Goal: Browse casually: Explore the website without a specific task or goal

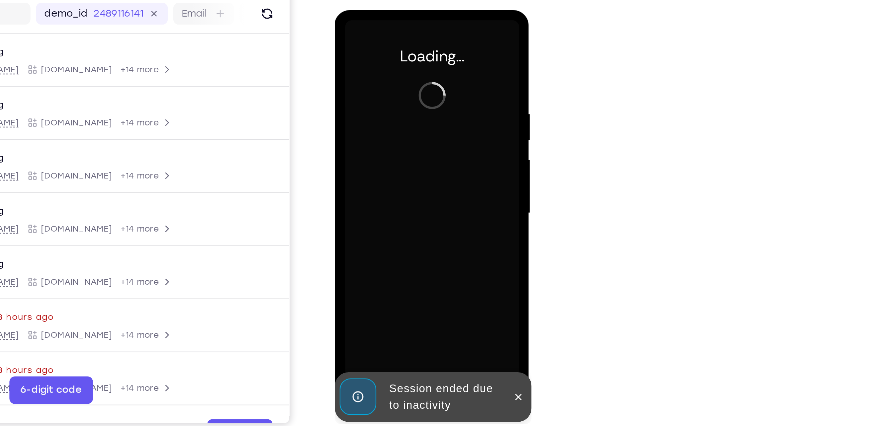
click at [416, 191] on div "Session ended due to inactivity" at bounding box center [376, 197] width 82 height 24
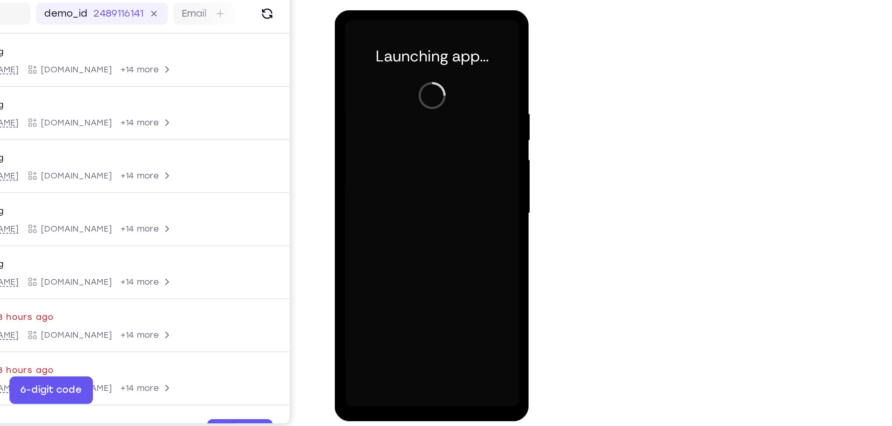
click at [380, 198] on div at bounding box center [381, 108] width 84 height 186
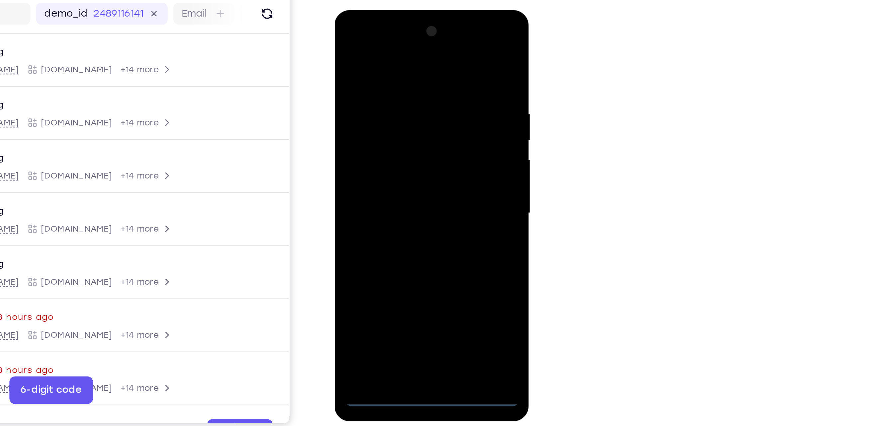
click at [380, 198] on div at bounding box center [381, 108] width 84 height 186
click at [411, 174] on div at bounding box center [381, 108] width 84 height 186
click at [363, 44] on div at bounding box center [381, 108] width 84 height 186
click at [407, 104] on div at bounding box center [381, 108] width 84 height 186
click at [376, 121] on div at bounding box center [381, 108] width 84 height 186
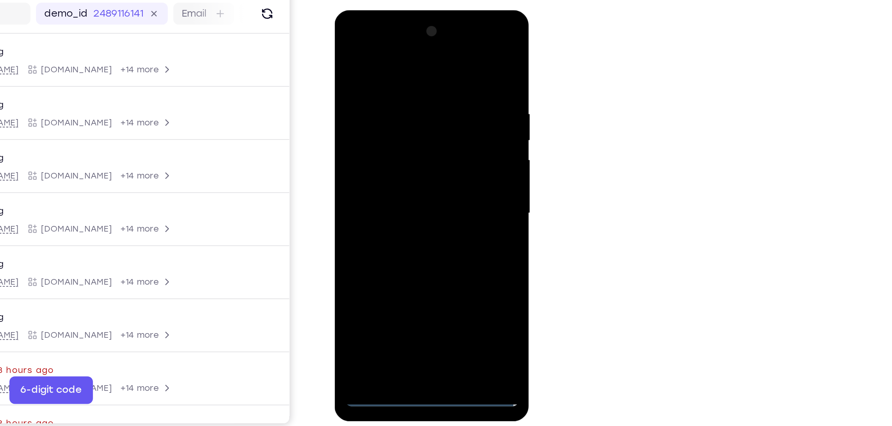
click at [387, 141] on div at bounding box center [381, 108] width 84 height 186
click at [391, 81] on div at bounding box center [381, 108] width 84 height 186
click at [391, 99] on div at bounding box center [381, 108] width 84 height 186
click at [380, 188] on div at bounding box center [381, 108] width 84 height 186
click at [379, 131] on div at bounding box center [381, 108] width 84 height 186
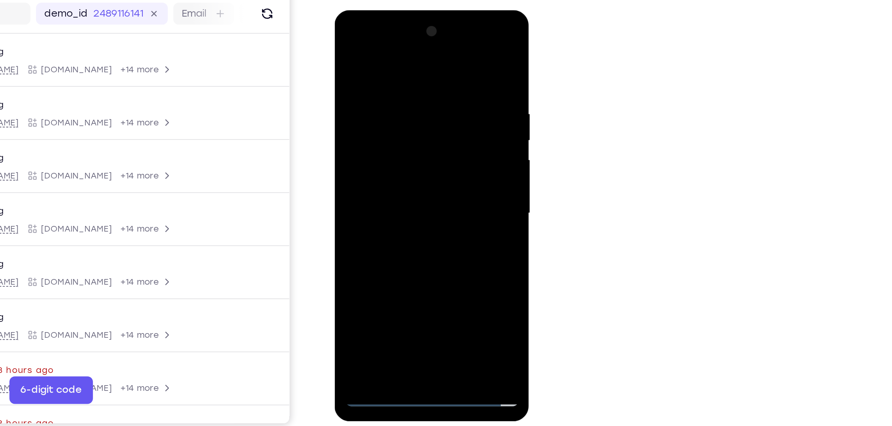
click at [411, 168] on div at bounding box center [381, 108] width 84 height 186
click at [402, 186] on div at bounding box center [381, 108] width 84 height 186
click at [374, 90] on div at bounding box center [381, 108] width 84 height 186
click at [417, 170] on div at bounding box center [381, 108] width 84 height 186
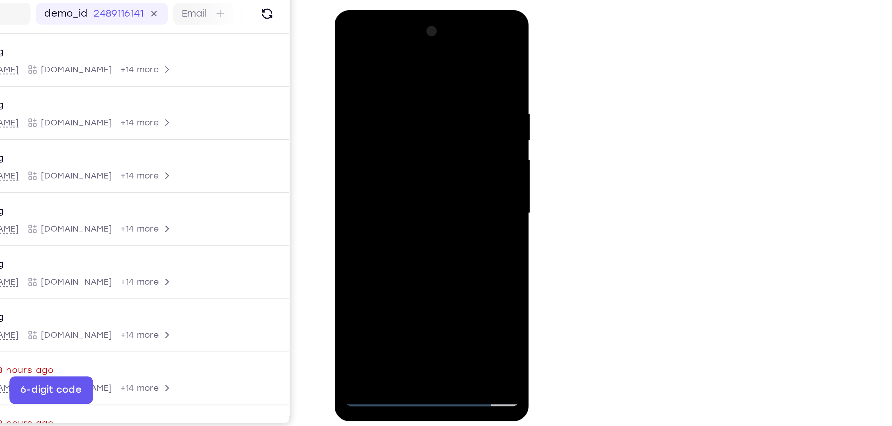
click at [414, 92] on div at bounding box center [381, 108] width 84 height 186
click at [412, 107] on div at bounding box center [381, 108] width 84 height 186
click at [386, 128] on div at bounding box center [381, 108] width 84 height 186
click at [399, 62] on div at bounding box center [381, 108] width 84 height 186
drag, startPoint x: 399, startPoint y: 62, endPoint x: 393, endPoint y: 111, distance: 48.8
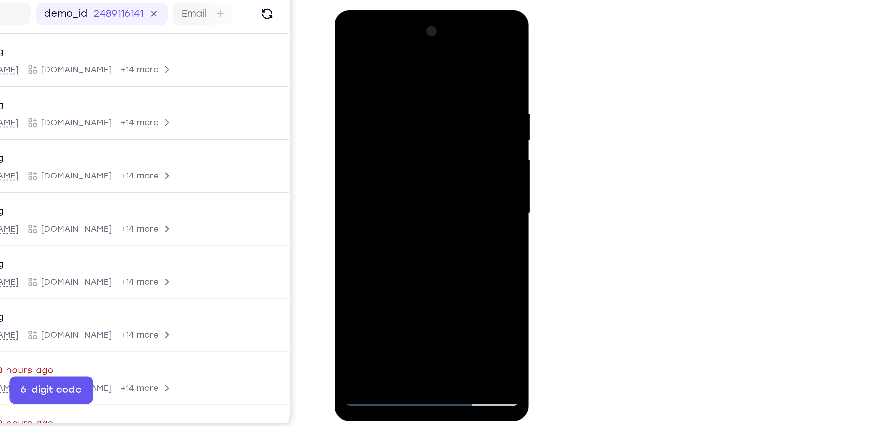
click at [393, 111] on div at bounding box center [381, 108] width 84 height 186
click at [417, 115] on div at bounding box center [381, 108] width 84 height 186
click at [411, 133] on div at bounding box center [381, 108] width 84 height 186
click at [407, 137] on div at bounding box center [381, 108] width 84 height 186
click at [380, 145] on div at bounding box center [381, 108] width 84 height 186
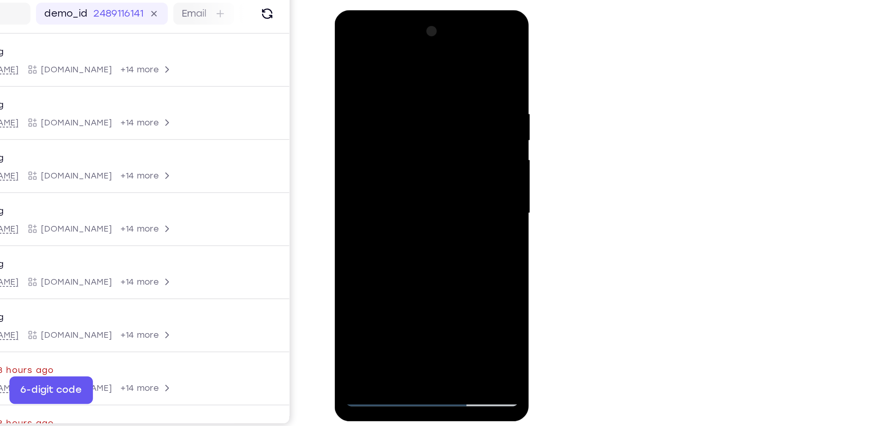
click at [368, 35] on div at bounding box center [381, 108] width 84 height 186
drag, startPoint x: 363, startPoint y: 100, endPoint x: 364, endPoint y: 142, distance: 41.5
click at [364, 142] on div at bounding box center [381, 108] width 84 height 186
drag, startPoint x: 384, startPoint y: 120, endPoint x: 402, endPoint y: 46, distance: 75.8
click at [402, 46] on div at bounding box center [381, 108] width 84 height 186
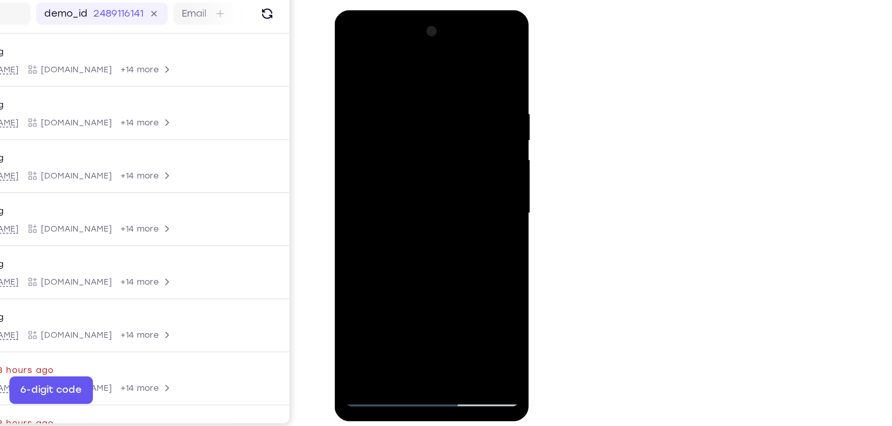
click at [379, 148] on div at bounding box center [381, 108] width 84 height 186
click at [392, 108] on div at bounding box center [381, 108] width 84 height 186
drag, startPoint x: 397, startPoint y: 170, endPoint x: 423, endPoint y: 81, distance: 92.9
click at [423, 81] on div at bounding box center [381, 109] width 94 height 198
drag, startPoint x: 395, startPoint y: 133, endPoint x: 426, endPoint y: 79, distance: 62.0
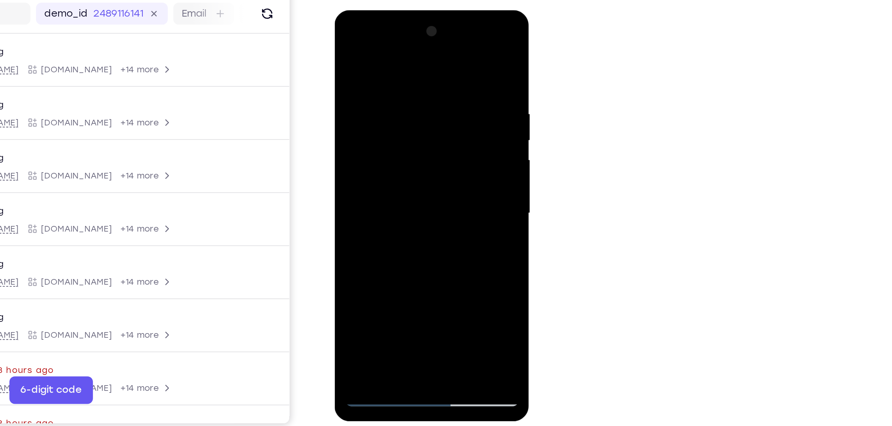
click at [426, 79] on div at bounding box center [381, 109] width 94 height 198
drag, startPoint x: 376, startPoint y: 150, endPoint x: 394, endPoint y: 77, distance: 75.4
click at [394, 77] on div at bounding box center [381, 108] width 84 height 186
drag, startPoint x: 386, startPoint y: 168, endPoint x: 456, endPoint y: 227, distance: 91.7
click at [429, 210] on html "Online web based iOS Simulators and Android Emulators. Run iPhone, iPad, Mobile…" at bounding box center [381, 109] width 95 height 199
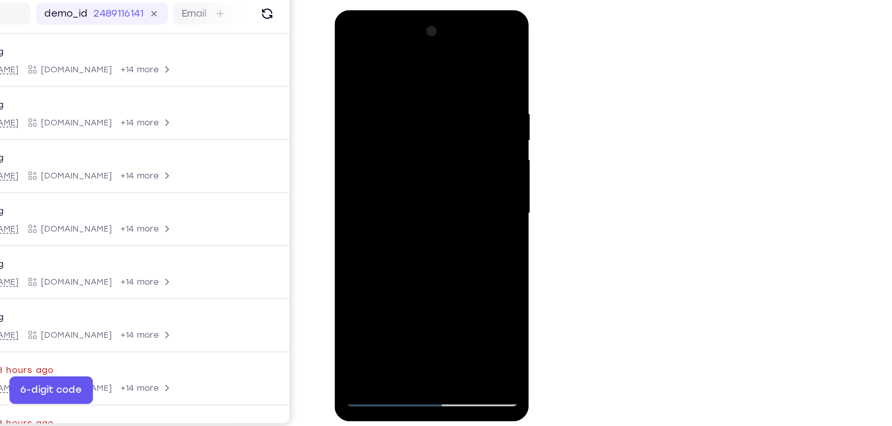
click at [346, 85] on div at bounding box center [381, 108] width 84 height 186
click at [378, 53] on div at bounding box center [381, 108] width 84 height 186
click at [390, 107] on div at bounding box center [381, 108] width 84 height 186
click at [376, 58] on div at bounding box center [381, 108] width 84 height 186
click at [371, 70] on div at bounding box center [381, 108] width 84 height 186
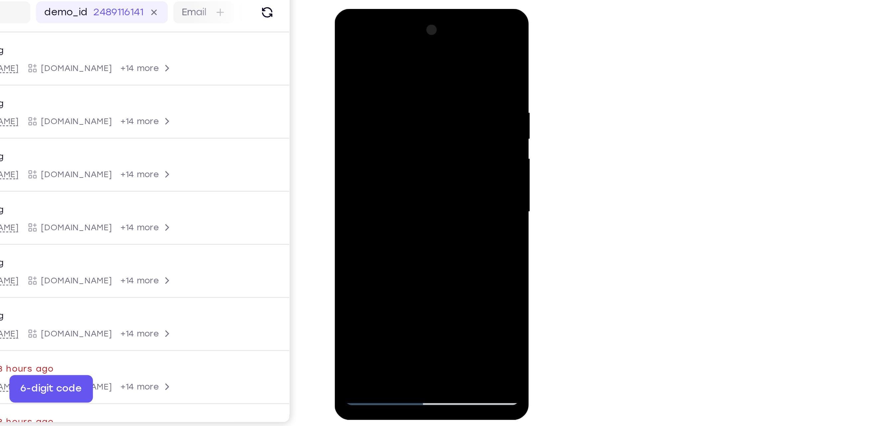
click at [408, 126] on div at bounding box center [381, 107] width 84 height 186
drag, startPoint x: 400, startPoint y: 162, endPoint x: 398, endPoint y: 87, distance: 75.1
click at [398, 87] on div at bounding box center [381, 107] width 84 height 186
drag, startPoint x: 399, startPoint y: 144, endPoint x: 394, endPoint y: 77, distance: 66.6
click at [394, 77] on div at bounding box center [381, 107] width 84 height 186
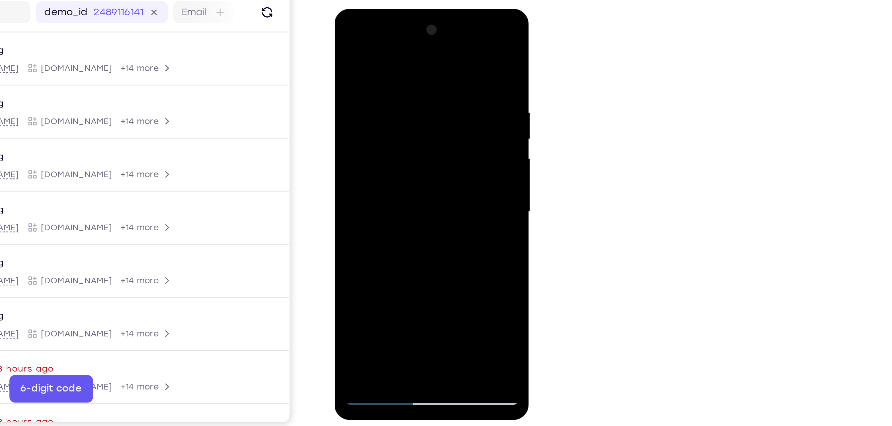
drag, startPoint x: 403, startPoint y: 174, endPoint x: 411, endPoint y: 142, distance: 32.9
click at [411, 142] on div at bounding box center [381, 107] width 84 height 186
drag, startPoint x: 411, startPoint y: 142, endPoint x: 412, endPoint y: 55, distance: 87.0
click at [412, 55] on div at bounding box center [381, 107] width 84 height 186
drag, startPoint x: 394, startPoint y: 156, endPoint x: 406, endPoint y: 72, distance: 84.5
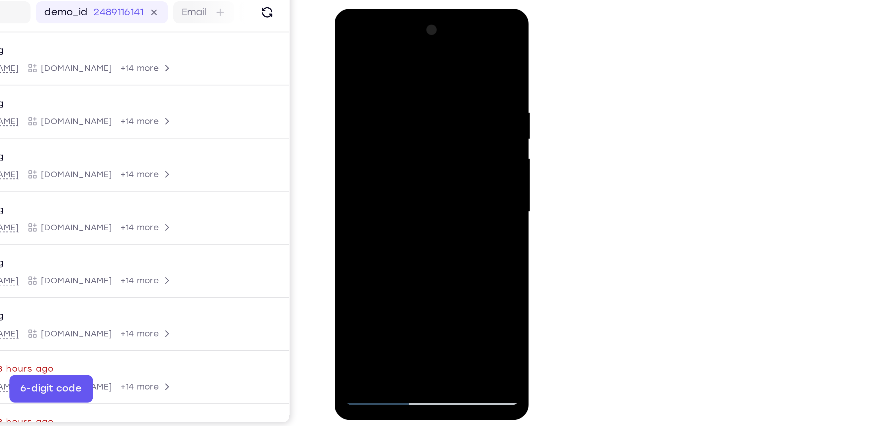
click at [406, 72] on div at bounding box center [381, 107] width 84 height 186
drag, startPoint x: 411, startPoint y: 136, endPoint x: 410, endPoint y: 107, distance: 29.2
click at [410, 107] on div at bounding box center [381, 107] width 84 height 186
drag, startPoint x: 405, startPoint y: 164, endPoint x: 405, endPoint y: 101, distance: 62.8
click at [405, 101] on div at bounding box center [381, 107] width 84 height 186
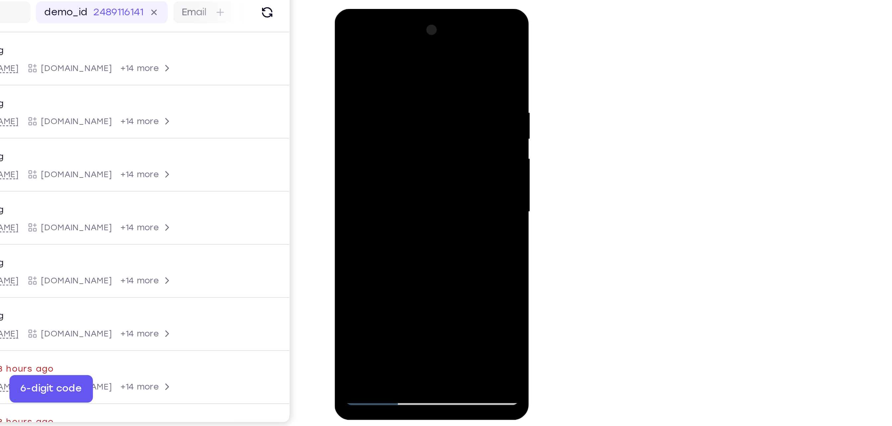
drag, startPoint x: 398, startPoint y: 168, endPoint x: 407, endPoint y: 124, distance: 44.7
click at [407, 124] on div at bounding box center [381, 107] width 84 height 186
drag, startPoint x: 403, startPoint y: 166, endPoint x: 402, endPoint y: 98, distance: 68.8
click at [402, 98] on div at bounding box center [381, 107] width 84 height 186
drag, startPoint x: 400, startPoint y: 172, endPoint x: 404, endPoint y: 99, distance: 73.5
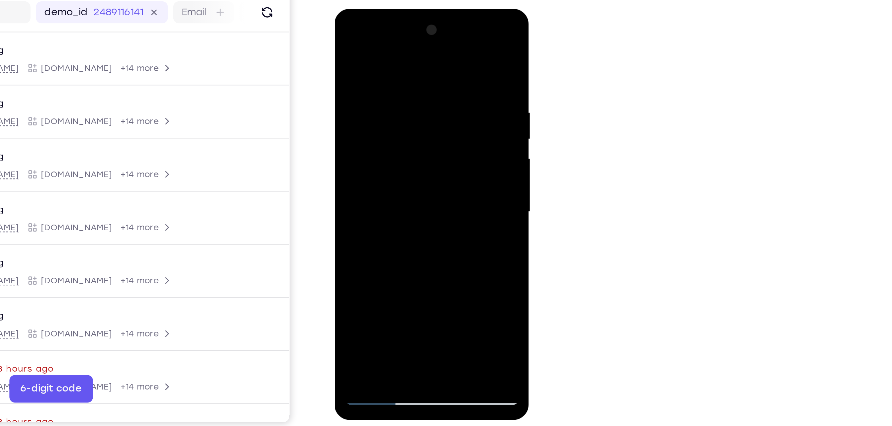
click at [404, 99] on div at bounding box center [381, 107] width 84 height 186
drag, startPoint x: 400, startPoint y: 164, endPoint x: 402, endPoint y: 109, distance: 54.8
click at [402, 109] on div at bounding box center [381, 107] width 84 height 186
drag, startPoint x: 405, startPoint y: 165, endPoint x: 403, endPoint y: 98, distance: 67.8
click at [403, 98] on div at bounding box center [381, 107] width 84 height 186
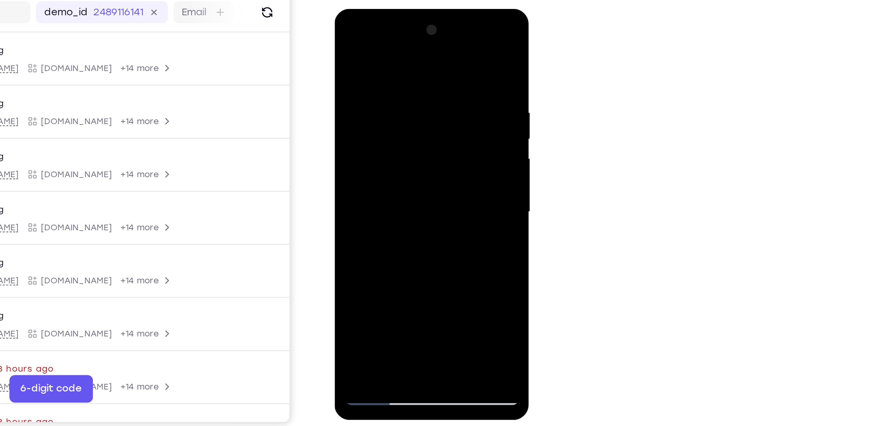
drag, startPoint x: 407, startPoint y: 144, endPoint x: 421, endPoint y: 79, distance: 65.9
click at [421, 79] on div at bounding box center [381, 107] width 84 height 186
drag, startPoint x: 393, startPoint y: 133, endPoint x: 401, endPoint y: 71, distance: 62.5
click at [401, 71] on div at bounding box center [381, 107] width 84 height 186
drag, startPoint x: 399, startPoint y: 72, endPoint x: 404, endPoint y: 178, distance: 106.4
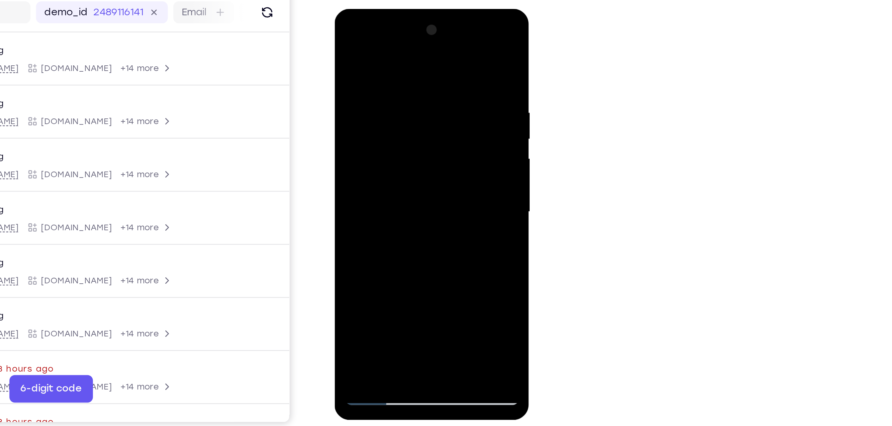
click at [404, 178] on div at bounding box center [381, 107] width 84 height 186
click at [389, 63] on div at bounding box center [381, 107] width 84 height 186
click at [402, 122] on div at bounding box center [381, 107] width 84 height 186
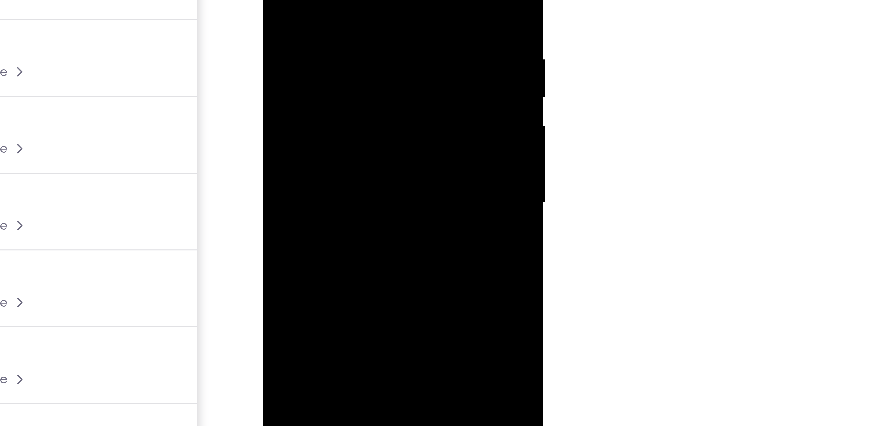
click at [342, 17] on div at bounding box center [309, 7] width 84 height 186
click at [343, 17] on div at bounding box center [309, 7] width 84 height 186
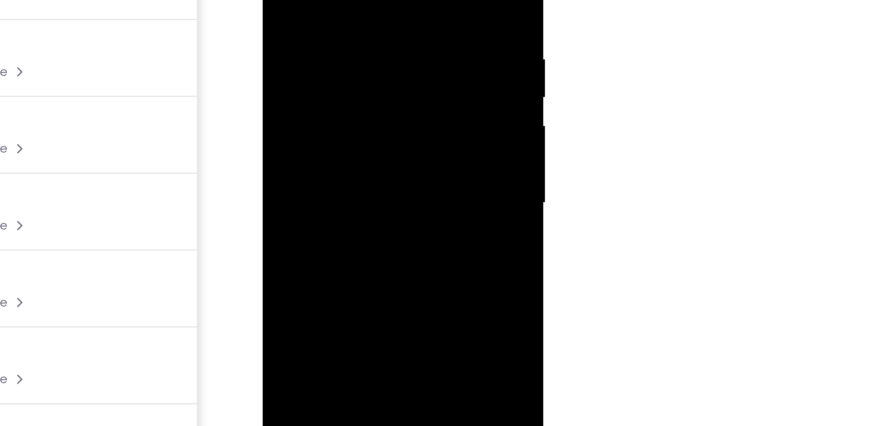
click at [343, 17] on div at bounding box center [309, 7] width 84 height 186
drag, startPoint x: 320, startPoint y: 61, endPoint x: 325, endPoint y: 40, distance: 21.5
click at [325, 40] on div at bounding box center [309, 7] width 84 height 186
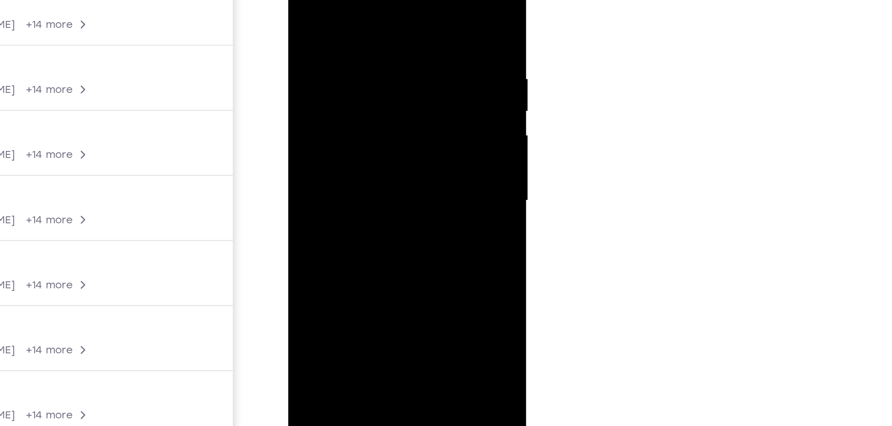
drag, startPoint x: 339, startPoint y: 99, endPoint x: 339, endPoint y: 79, distance: 20.6
click at [339, 79] on div at bounding box center [335, 50] width 84 height 186
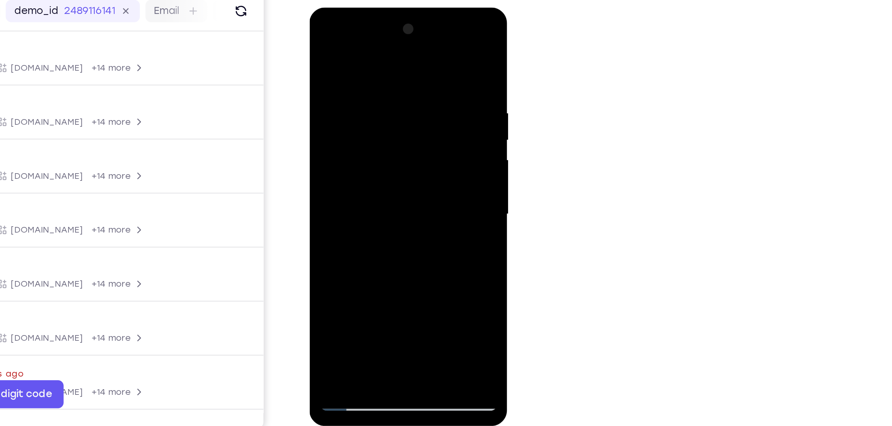
click at [333, 193] on div at bounding box center [356, 106] width 84 height 186
click at [364, 105] on div at bounding box center [356, 106] width 84 height 186
drag, startPoint x: 363, startPoint y: 143, endPoint x: 371, endPoint y: 72, distance: 70.9
click at [371, 72] on div at bounding box center [356, 106] width 84 height 186
drag, startPoint x: 371, startPoint y: 145, endPoint x: 375, endPoint y: 118, distance: 27.5
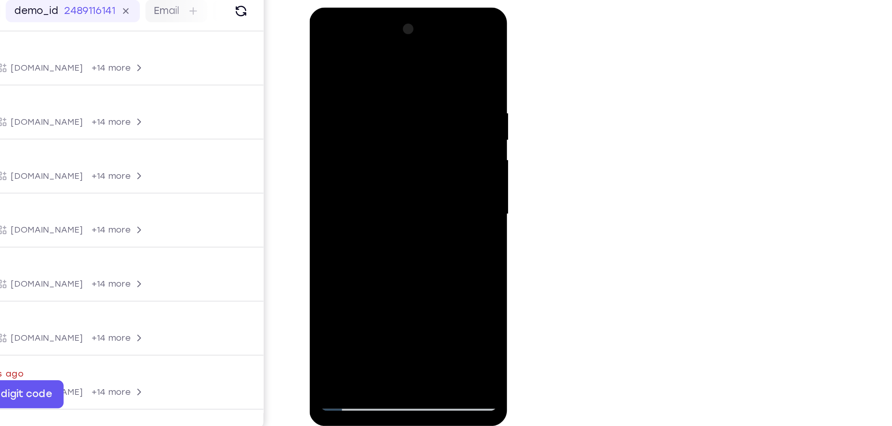
click at [375, 118] on div at bounding box center [356, 106] width 84 height 186
click at [349, 173] on div at bounding box center [356, 106] width 84 height 186
drag, startPoint x: 384, startPoint y: 156, endPoint x: 386, endPoint y: 105, distance: 50.9
click at [386, 105] on div at bounding box center [356, 106] width 84 height 186
click at [371, 141] on div at bounding box center [356, 106] width 84 height 186
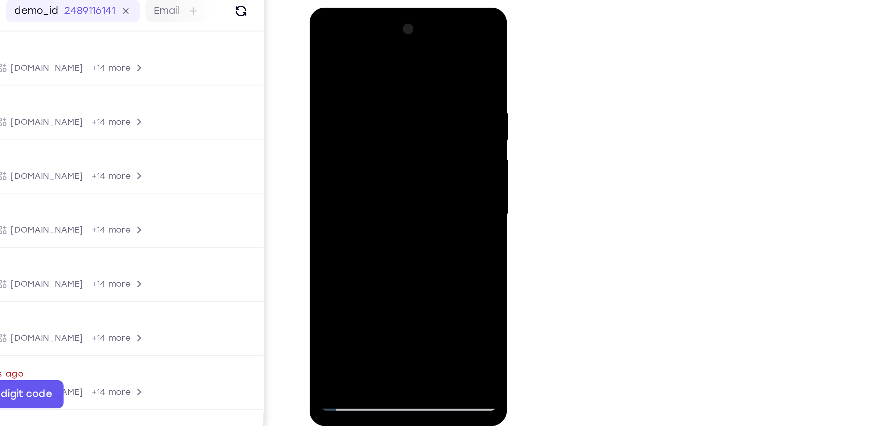
click at [371, 141] on div at bounding box center [356, 106] width 84 height 186
